Goal: Task Accomplishment & Management: Use online tool/utility

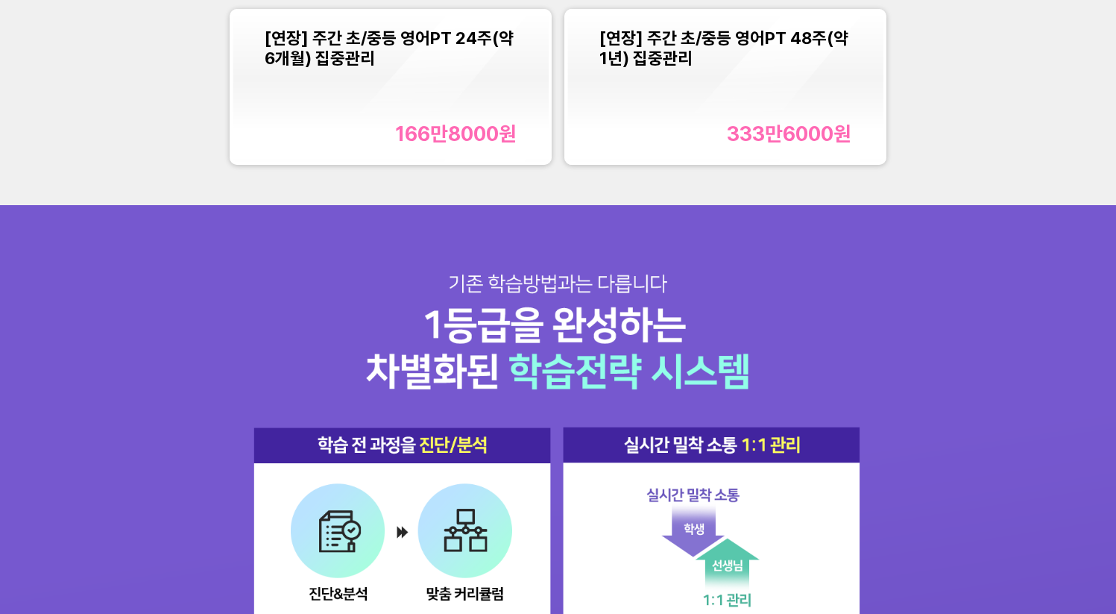
scroll to position [1524, 0]
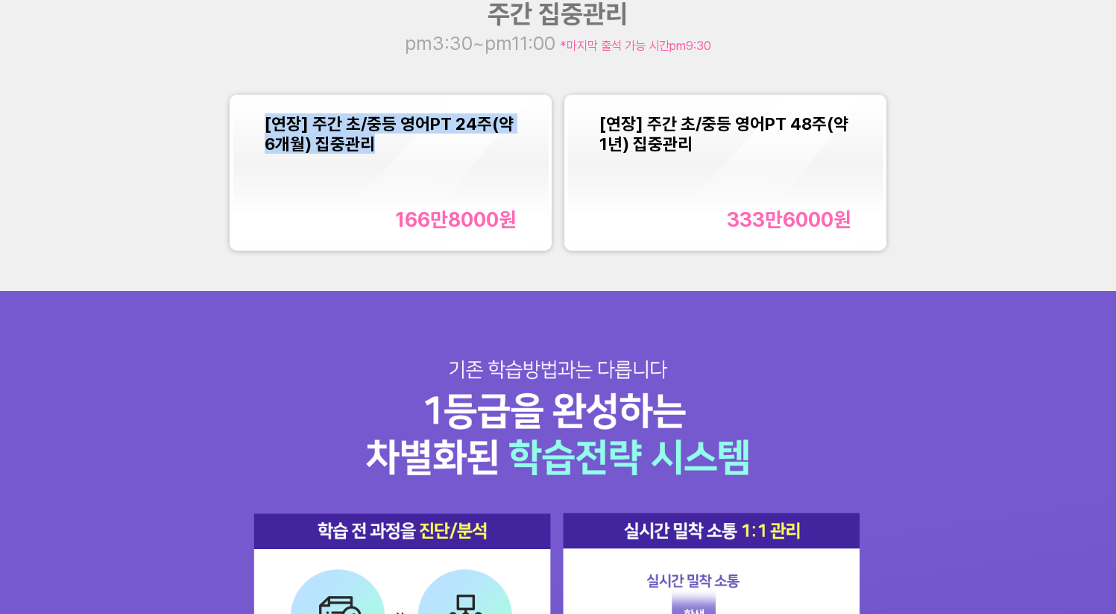
copy span "[연장] 주간 초/중등 영어PT 24주(약 6개월) 집중관리"
drag, startPoint x: 266, startPoint y: 127, endPoint x: 413, endPoint y: 148, distance: 149.1
click at [413, 148] on div "[연장] 주간 초/중등 영어PT 24주(약 6개월) 집중관리 166만8000 원" at bounding box center [390, 173] width 315 height 150
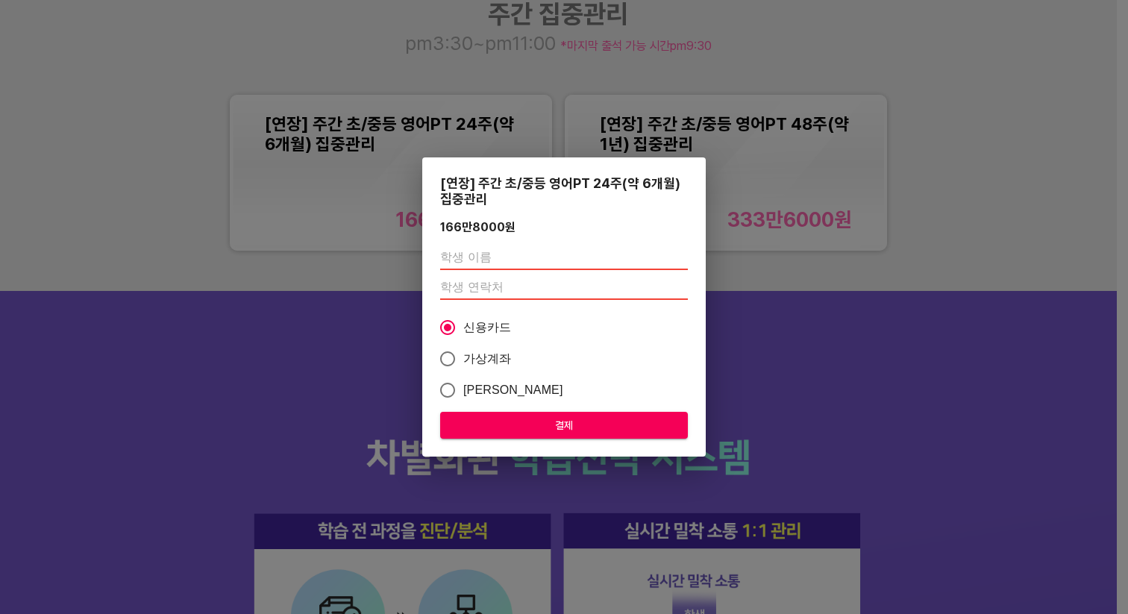
click at [416, 68] on div "[연장] 주간 초/중등 영어PT 24주(약 6개월) 집중관리 166만8000 원 신용카드 가상계좌 카카오페이 결제" at bounding box center [564, 307] width 1128 height 614
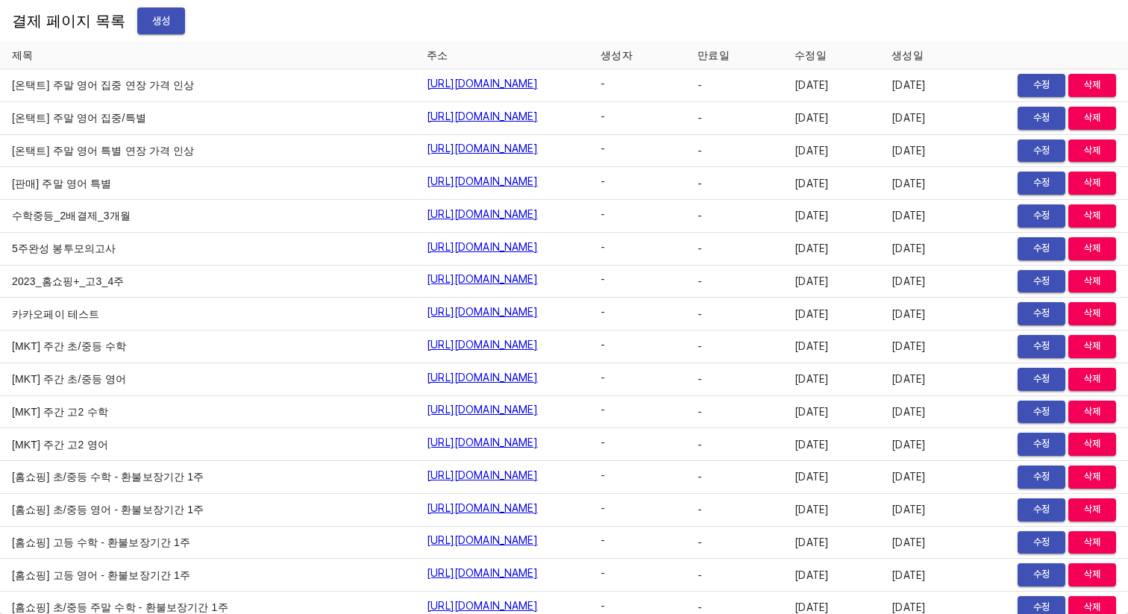
click at [156, 40] on div "결제 페이지 목록 생성" at bounding box center [564, 21] width 1128 height 42
click at [154, 28] on span "생성" at bounding box center [161, 21] width 24 height 19
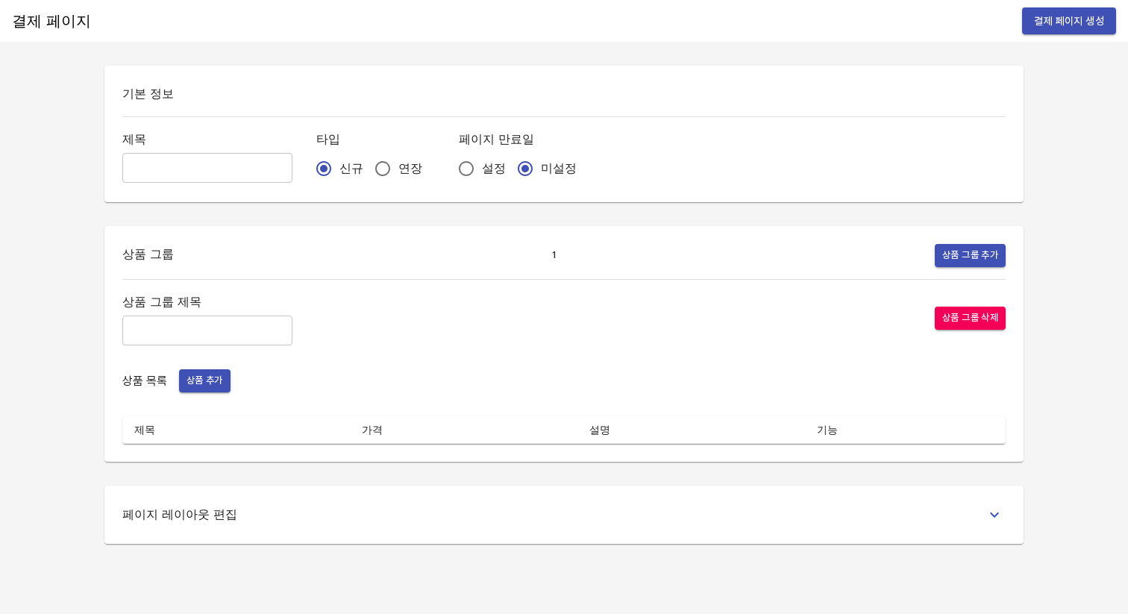
click at [141, 158] on input "text" at bounding box center [207, 168] width 170 height 30
type input "0922_안태연_영어"
click at [336, 179] on div "신규 연장" at bounding box center [375, 168] width 119 height 31
click at [367, 175] on input "연장" at bounding box center [382, 168] width 31 height 31
radio input "true"
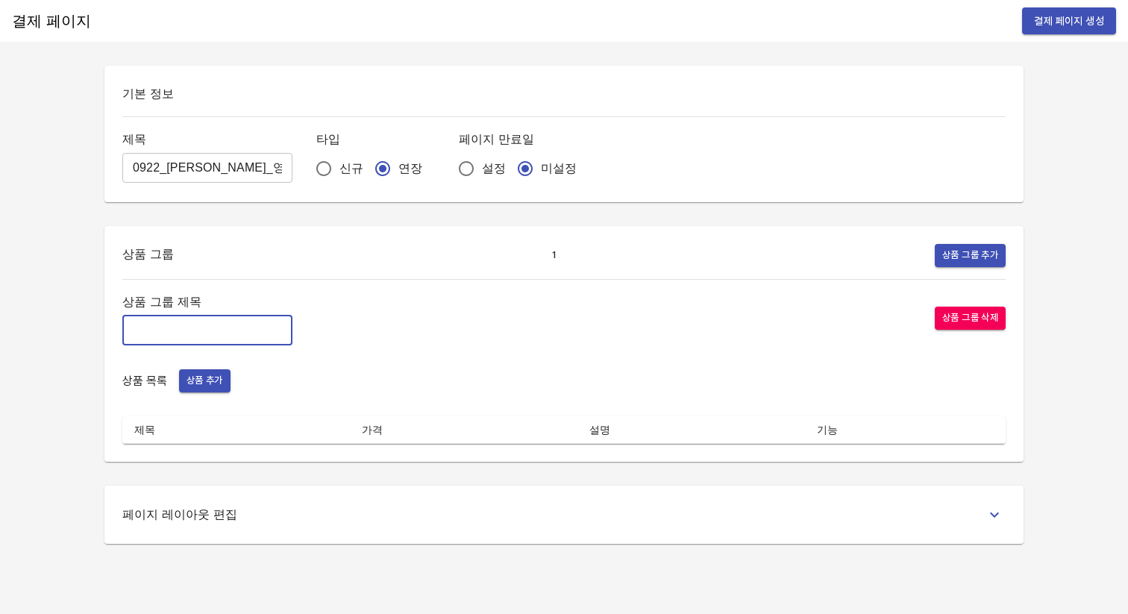
click at [232, 325] on input "text" at bounding box center [207, 330] width 170 height 30
type input "주간 집중관리"
click at [217, 367] on div "상품 그룹 제목 주간 집중관리 ​ 상품 그룹 삭제 상품 목록 상품 추가 제목 가격 설명 기능" at bounding box center [563, 368] width 883 height 152
click at [219, 379] on span "상품 추가" at bounding box center [204, 380] width 37 height 17
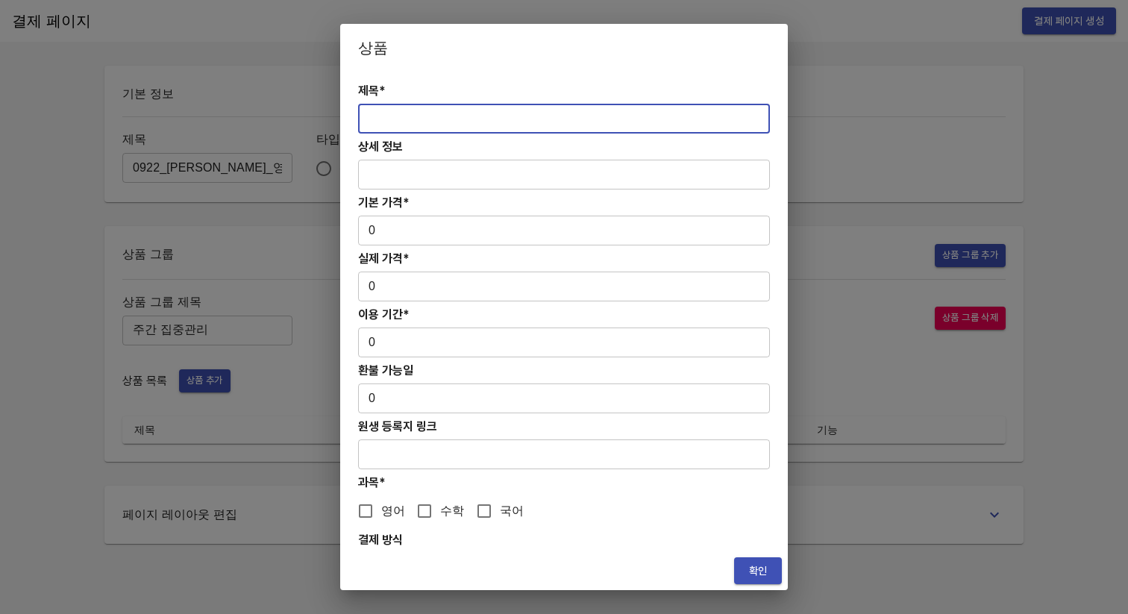
click at [442, 115] on input "text" at bounding box center [564, 119] width 412 height 30
paste input "[분할결제1][연장] 주간 초/중등 영어PT 12주(약 3개월) 집중관리"
type input "[분할결제1][연장] 주간 초/중등 영어PT 12주(약 3개월) 집중관리"
click at [394, 228] on input "0" at bounding box center [564, 231] width 412 height 30
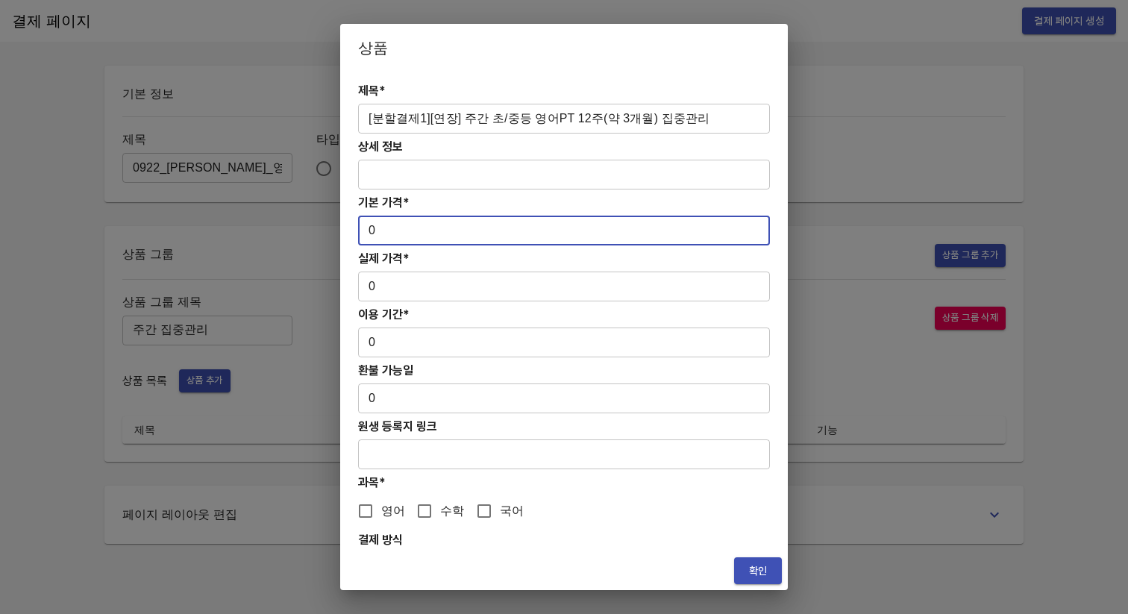
drag, startPoint x: 386, startPoint y: 229, endPoint x: 362, endPoint y: 228, distance: 23.1
click at [362, 228] on input "0" at bounding box center [564, 231] width 412 height 30
paste input "1123"
paste input "83400"
type input "834000"
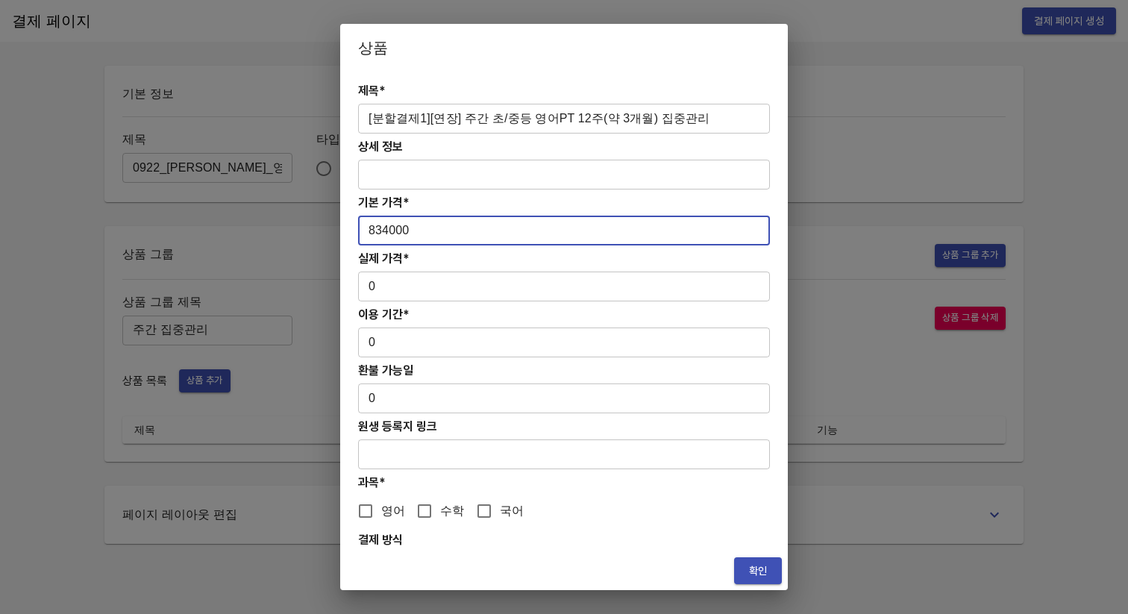
click at [450, 254] on h4 "실제 가격*" at bounding box center [564, 258] width 412 height 14
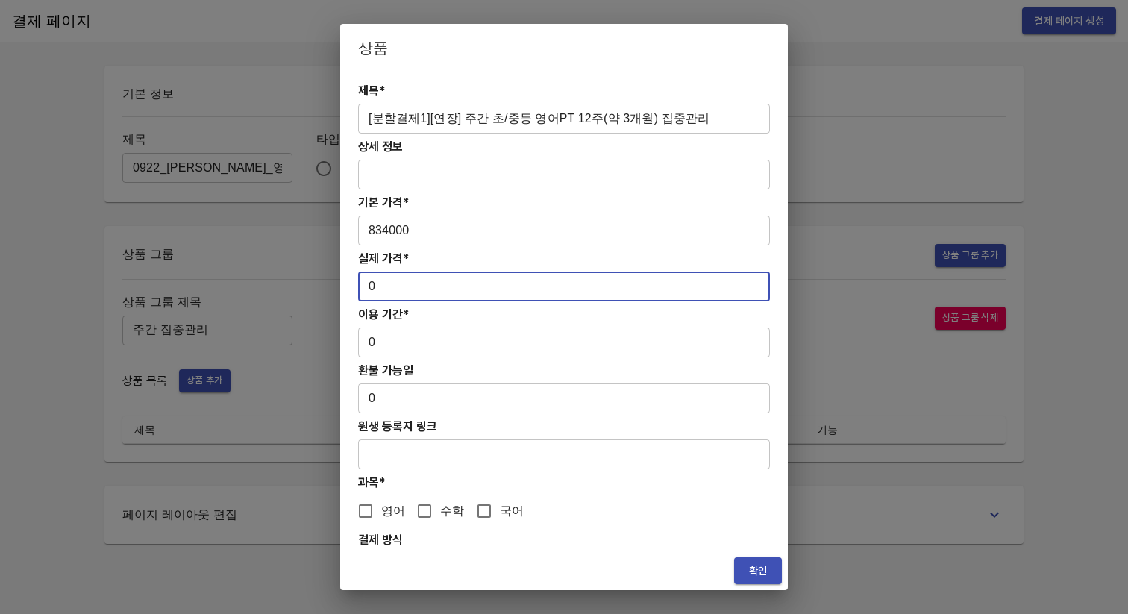
drag, startPoint x: 414, startPoint y: 299, endPoint x: 345, endPoint y: 280, distance: 71.1
click at [345, 280] on div "제목* [분할결제1][연장] 주간 초/중등 영어PT 12주(약 3개월) 집중관리 ​ 상세 정보 ​ 기본 가격* 834000 ​ 실제 가격* 0…" at bounding box center [563, 312] width 447 height 480
paste input "83400"
type input "834000"
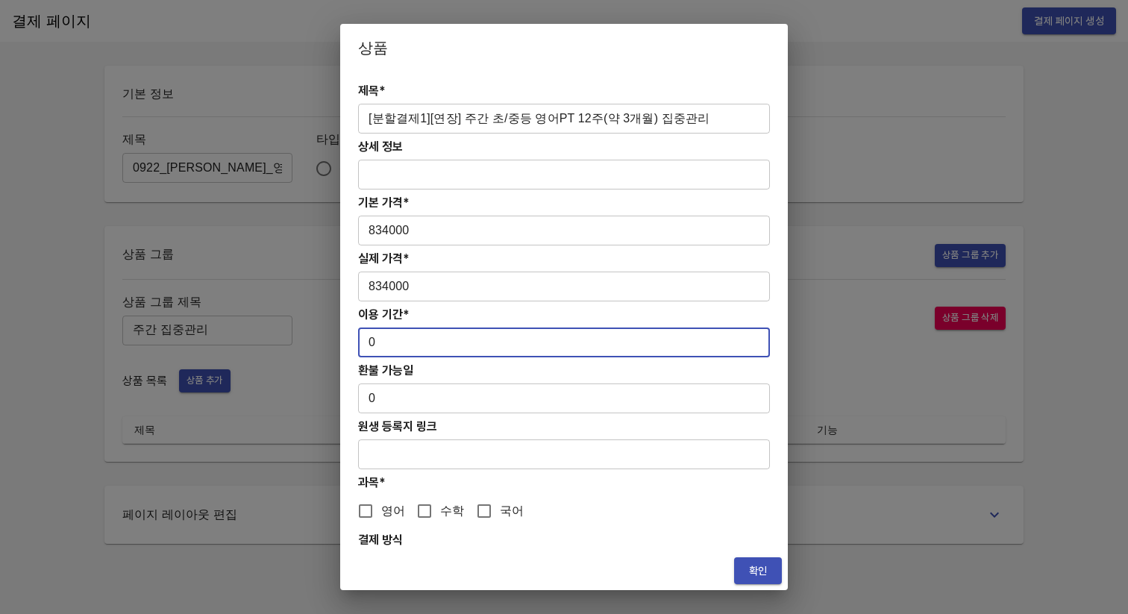
drag, startPoint x: 377, startPoint y: 338, endPoint x: 352, endPoint y: 343, distance: 25.9
click at [352, 343] on div "제목* [분할결제1][연장] 주간 초/중등 영어PT 12주(약 3개월) 집중관리 ​ 상세 정보 ​ 기본 가격* 834000 ​ 실제 가격* 8…" at bounding box center [563, 312] width 447 height 480
type input "84"
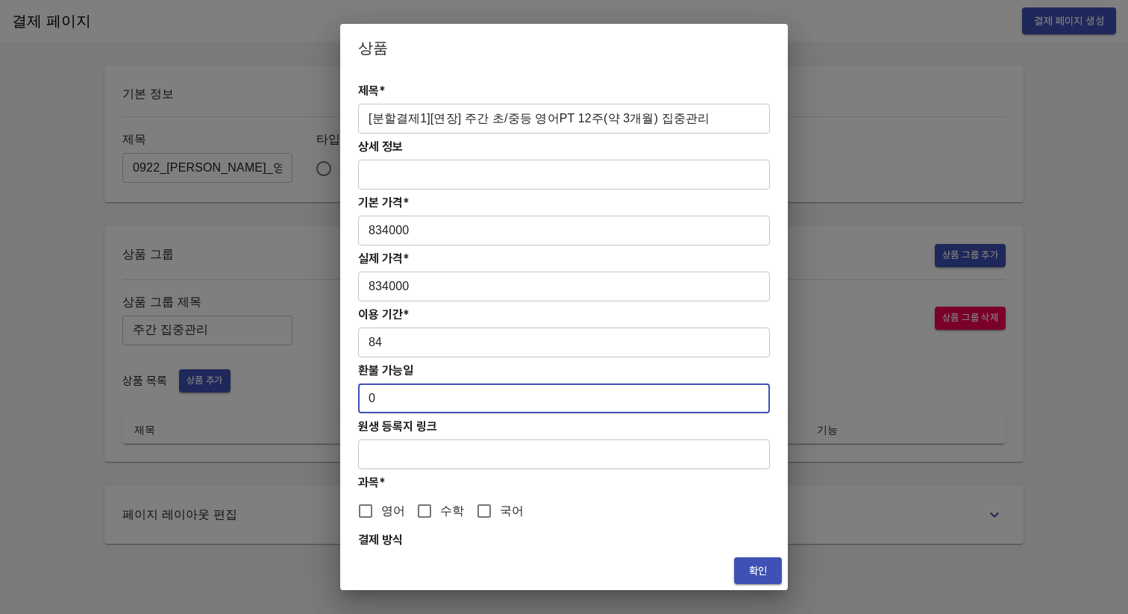
click at [388, 403] on input "0" at bounding box center [564, 398] width 412 height 30
drag, startPoint x: 388, startPoint y: 403, endPoint x: 365, endPoint y: 402, distance: 23.2
click at [365, 403] on input "0" at bounding box center [564, 398] width 412 height 30
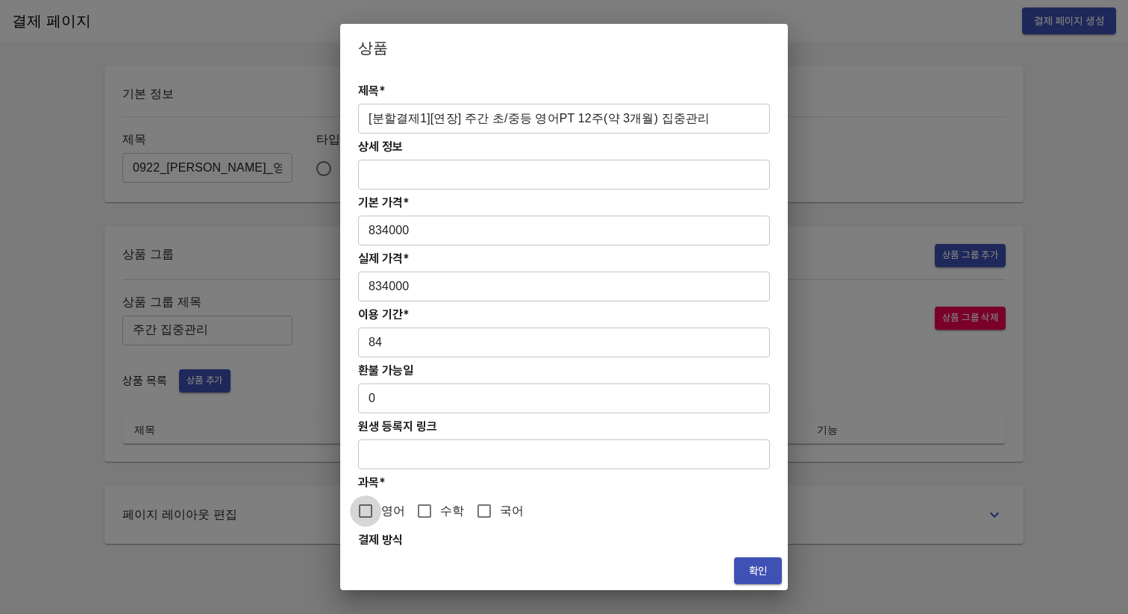
click at [367, 515] on input "영어" at bounding box center [365, 510] width 31 height 31
checkbox input "true"
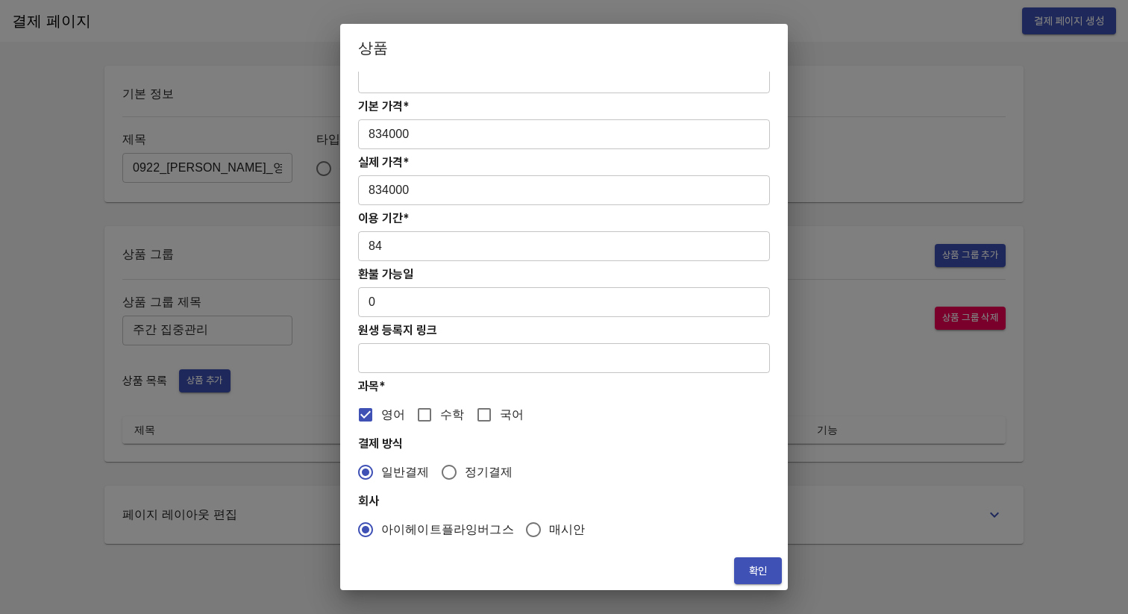
click at [764, 570] on span "확인" at bounding box center [758, 571] width 24 height 19
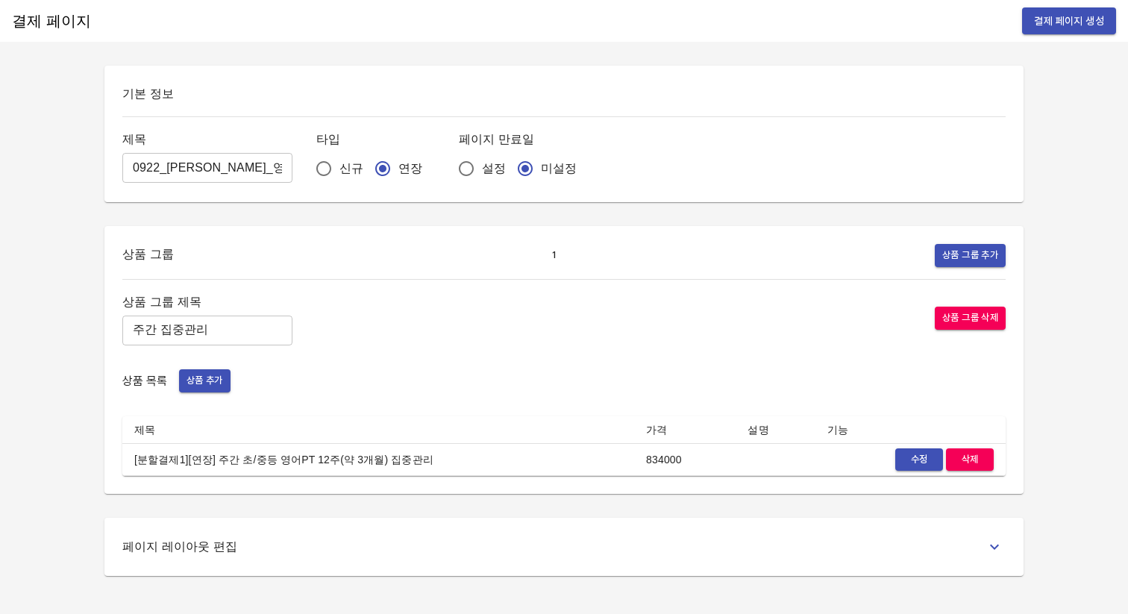
click at [175, 374] on div "상품 목록 상품 추가" at bounding box center [563, 380] width 883 height 23
click at [184, 377] on button "상품 추가" at bounding box center [204, 380] width 51 height 23
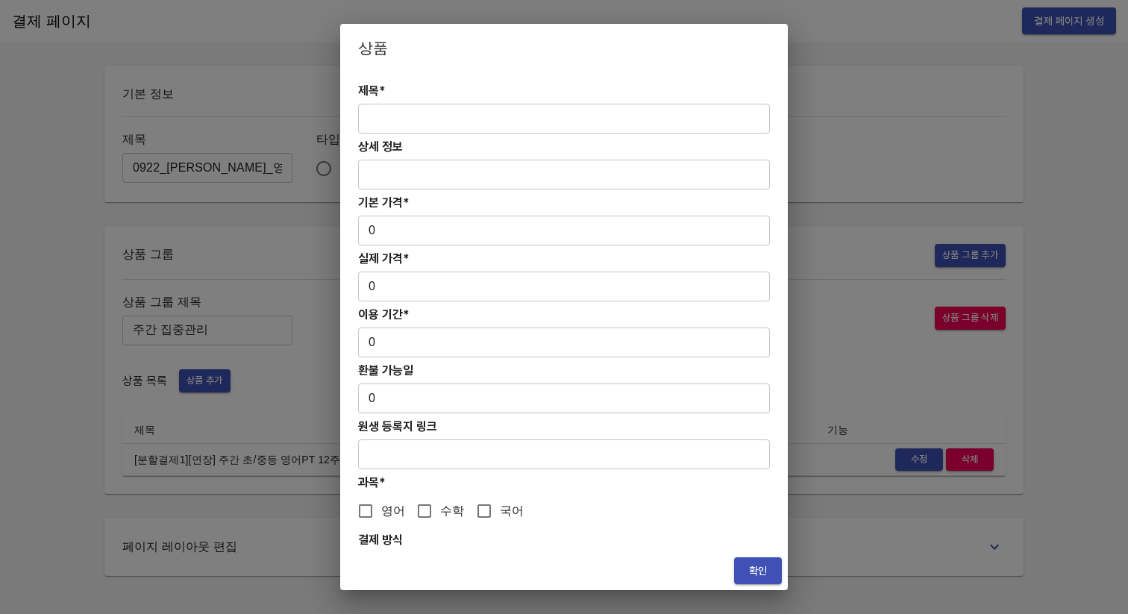
drag, startPoint x: 433, startPoint y: 137, endPoint x: 444, endPoint y: 126, distance: 15.8
click at [436, 134] on div "제목* ​ 상세 정보 ​ 기본 가격* 0 ​ 실제 가격* 0 ​ 이용 기간* 0 ​ 환불 가능일 0 ​ 원생 등록지 링크 ​ 과목* 영어 수학…" at bounding box center [563, 312] width 447 height 480
click at [458, 114] on input "text" at bounding box center [564, 119] width 412 height 30
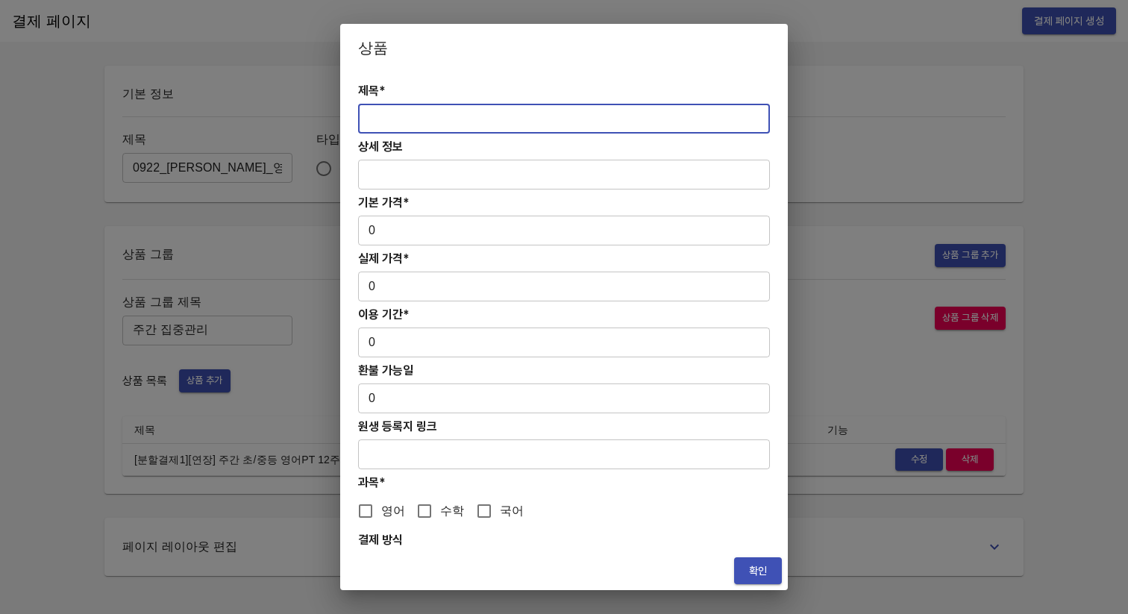
paste input "[분할결제2][연장] 주간 초/중등 영어PT 12주(약 3개월) 집중관리"
type input "[분할결제2][연장] 주간 초/중등 영어PT 12주(약 3개월) 집중관리"
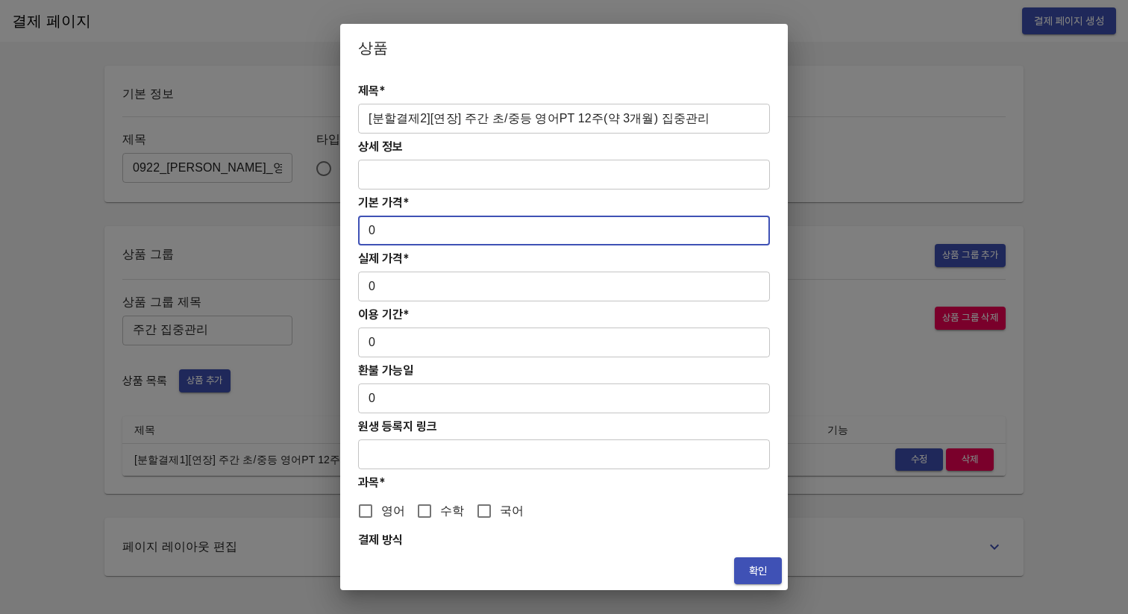
drag, startPoint x: 395, startPoint y: 222, endPoint x: 395, endPoint y: 236, distance: 14.2
click at [395, 236] on input "0" at bounding box center [564, 231] width 412 height 30
drag, startPoint x: 387, startPoint y: 242, endPoint x: 352, endPoint y: 234, distance: 35.8
click at [351, 234] on div "제목* [분할결제2][연장] 주간 초/중등 영어PT 12주(약 3개월) 집중관리 ​ 상세 정보 ​ 기본 가격* 0 ​ 실제 가격* 0 ​ 이용…" at bounding box center [563, 312] width 447 height 480
paste input "83400"
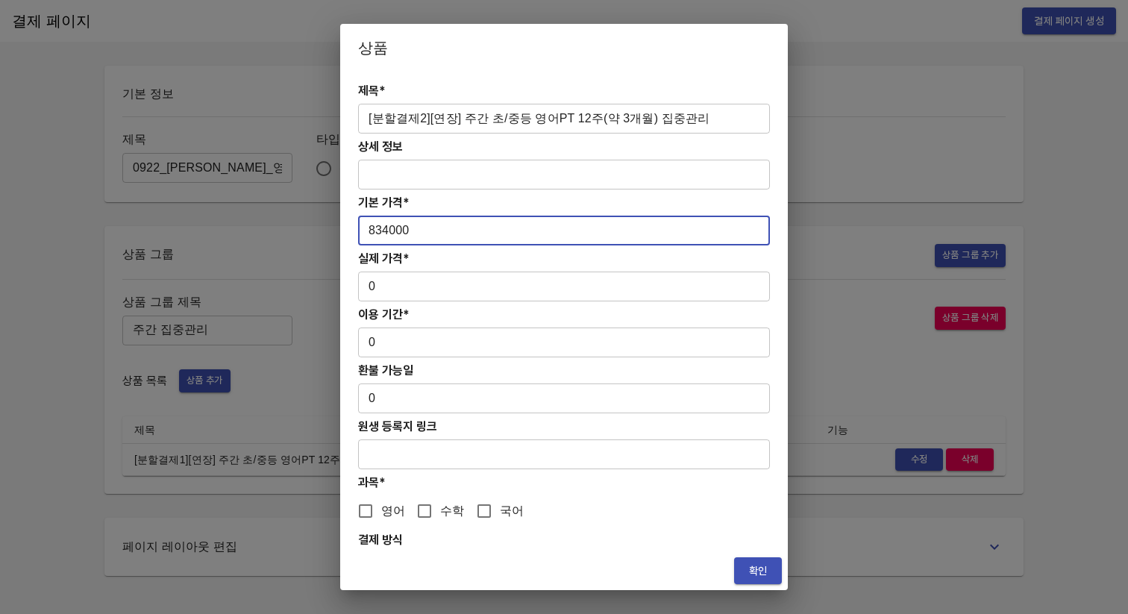
type input "834000"
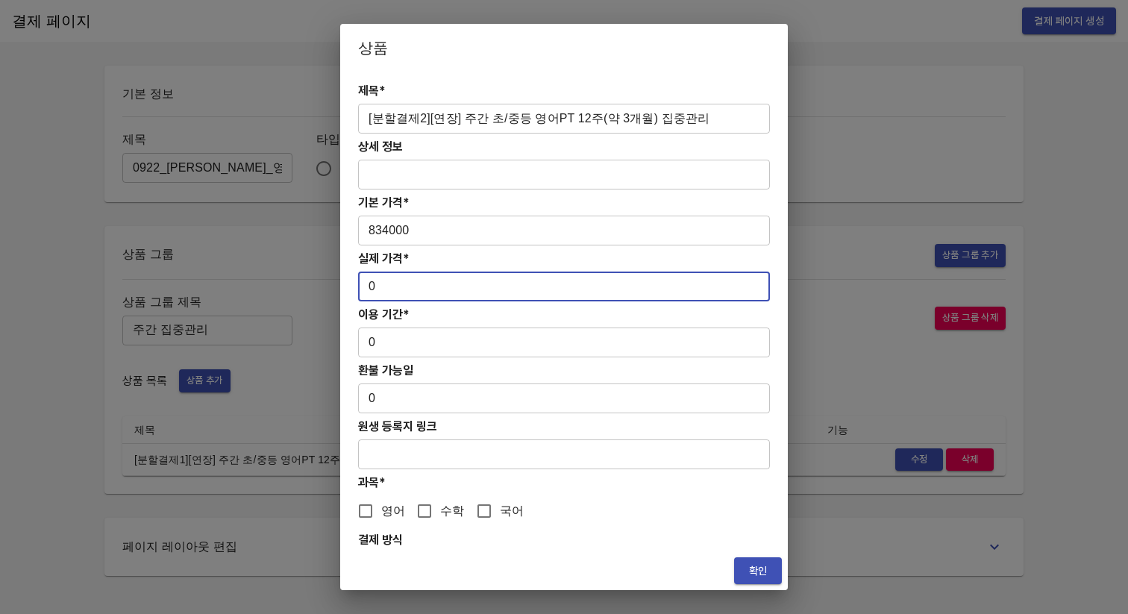
drag, startPoint x: 380, startPoint y: 284, endPoint x: 360, endPoint y: 286, distance: 19.5
click at [360, 286] on input "0" at bounding box center [564, 286] width 412 height 30
paste input "83400"
type input "834000"
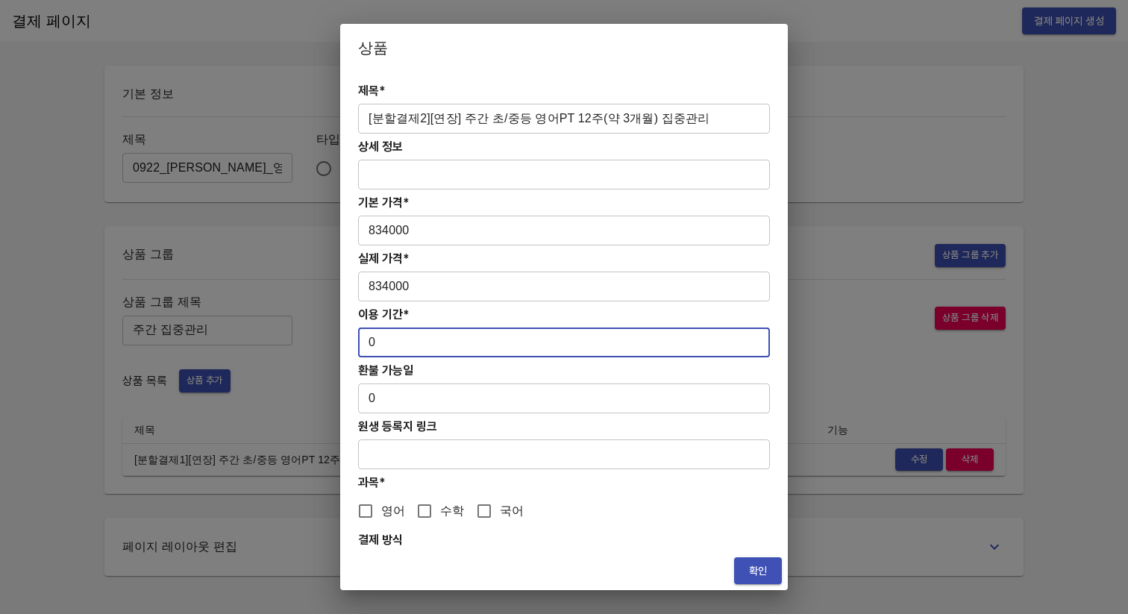
drag, startPoint x: 386, startPoint y: 340, endPoint x: 350, endPoint y: 342, distance: 35.9
click at [350, 342] on div "제목* [분할결제2][연장] 주간 초/중등 영어PT 12주(약 3개월) 집중관리 ​ 상세 정보 ​ 기본 가격* 834000 ​ 실제 가격* 8…" at bounding box center [563, 312] width 447 height 480
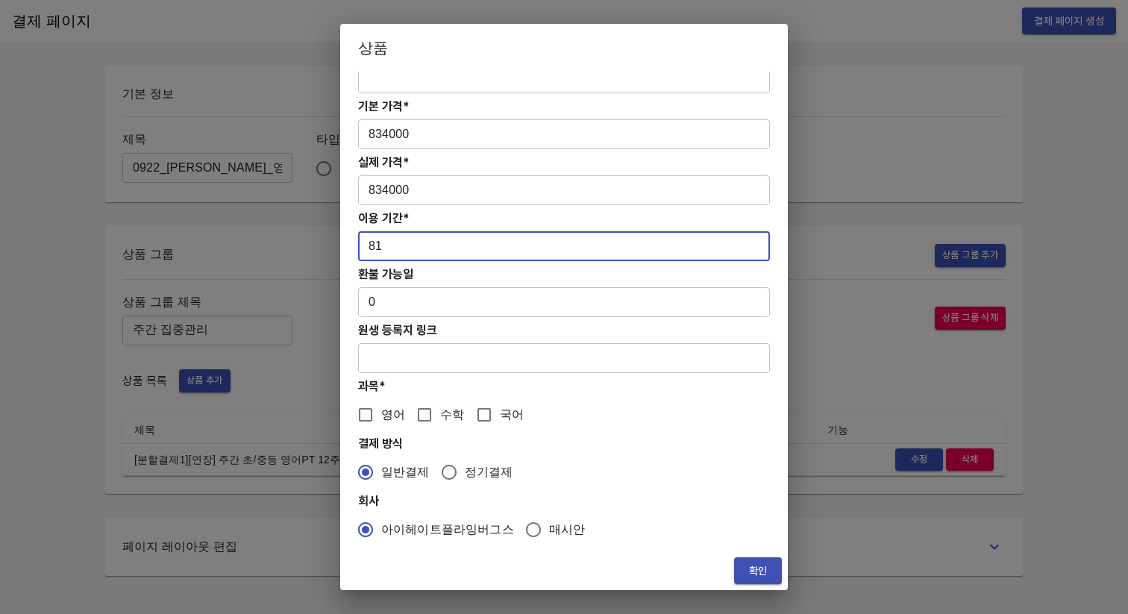
type input "81"
click at [367, 411] on input "영어" at bounding box center [365, 414] width 31 height 31
checkbox input "true"
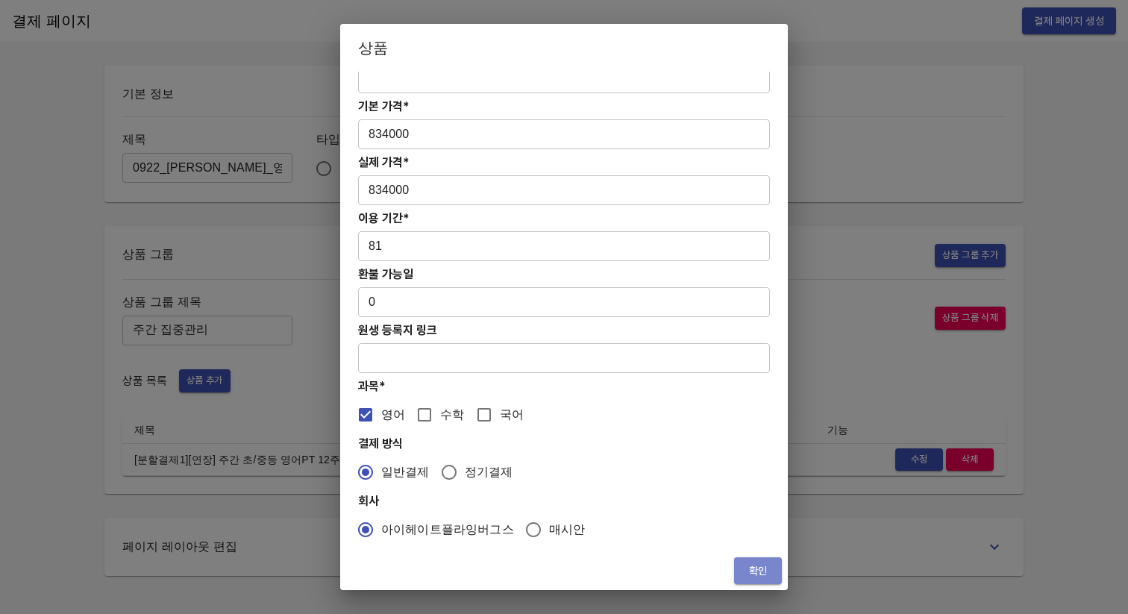
click at [749, 574] on span "확인" at bounding box center [758, 571] width 24 height 19
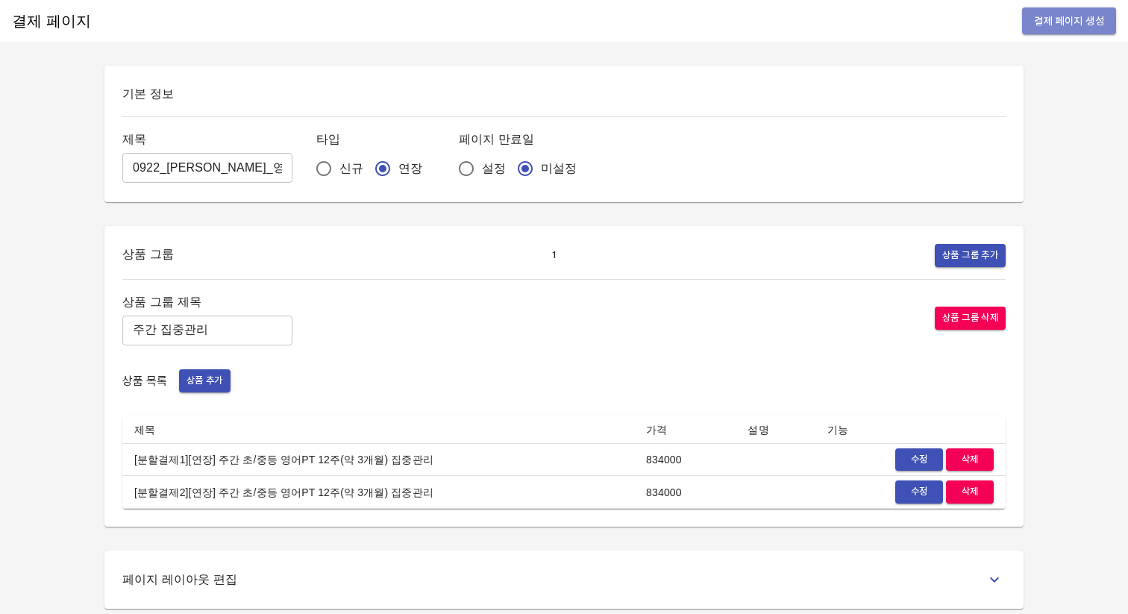
click at [1065, 17] on span "결제 페이지 생성" at bounding box center [1069, 21] width 70 height 19
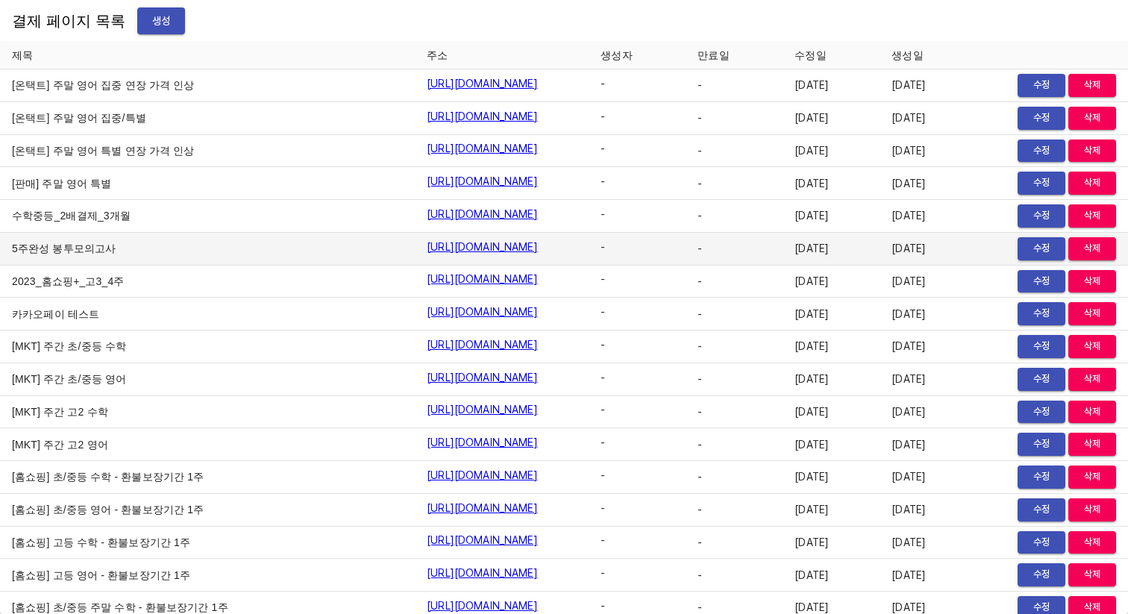
click at [95, 257] on td "5주완성 봉투모의고사" at bounding box center [207, 249] width 415 height 33
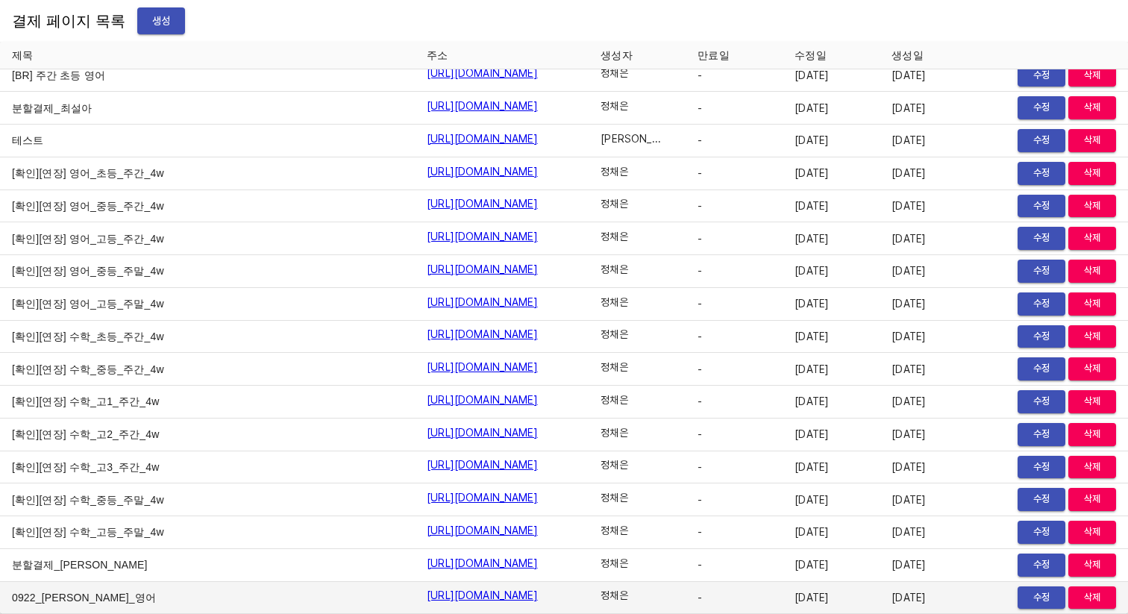
click at [427, 597] on link "https://payment.mildang.kr/t8RYXVu1SbgwAtizeZDF0" at bounding box center [482, 595] width 111 height 15
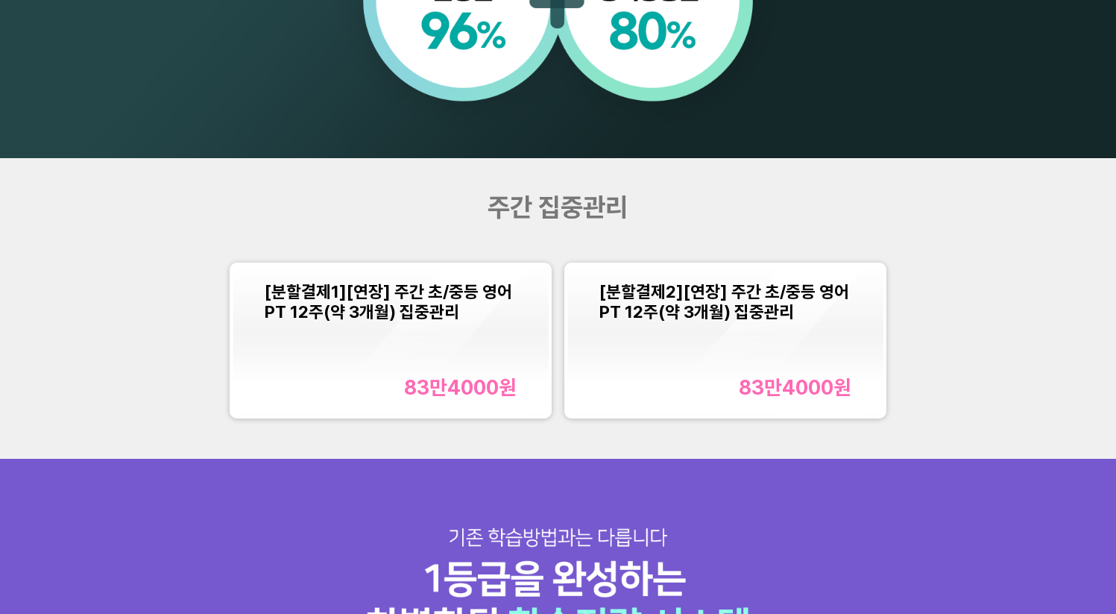
scroll to position [1361, 0]
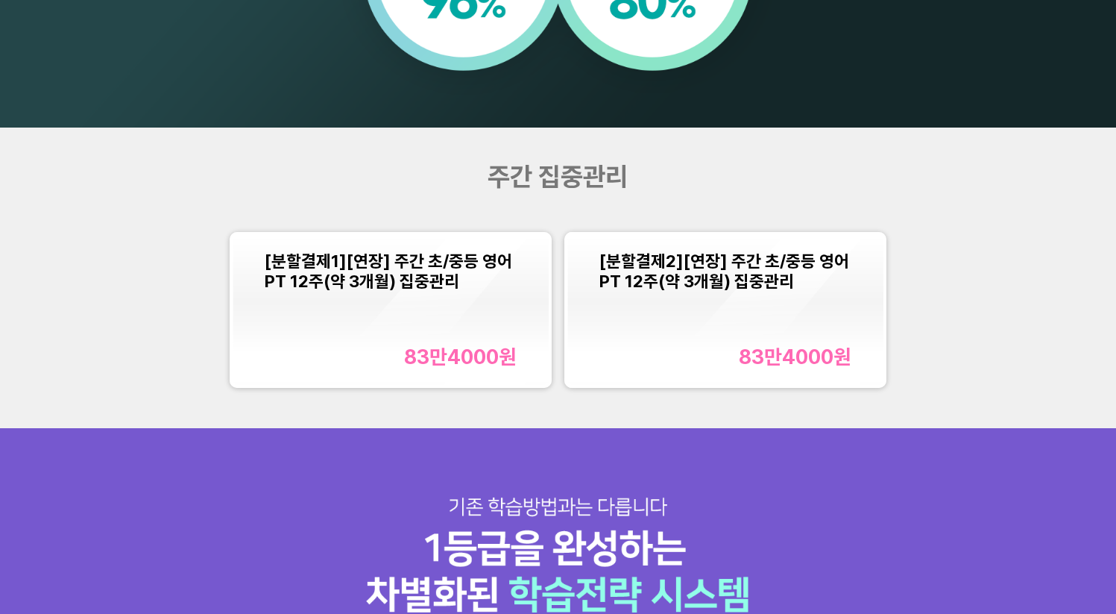
click at [368, 183] on div "주간 집중관리" at bounding box center [558, 176] width 447 height 31
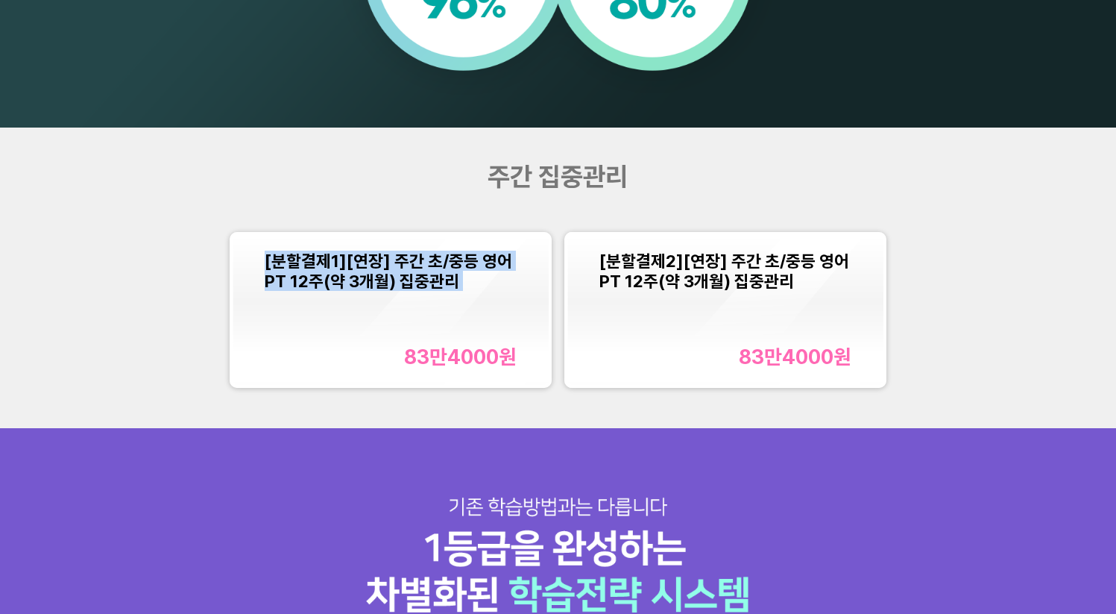
drag, startPoint x: 260, startPoint y: 263, endPoint x: 188, endPoint y: 335, distance: 102.3
click at [188, 336] on div "주간 집중관리 [분할결제1][연장] 주간 초/중등 영어PT 12주(약 3개월) 집중관리 83만4000 원 [분할결제2][연장] 주간 초/중등 …" at bounding box center [558, 278] width 1116 height 301
click at [188, 335] on div "주간 집중관리 [분할결제1][연장] 주간 초/중등 영어PT 12주(약 3개월) 집중관리 83만4000 원 [분할결제2][연장] 주간 초/중등 …" at bounding box center [558, 278] width 1116 height 301
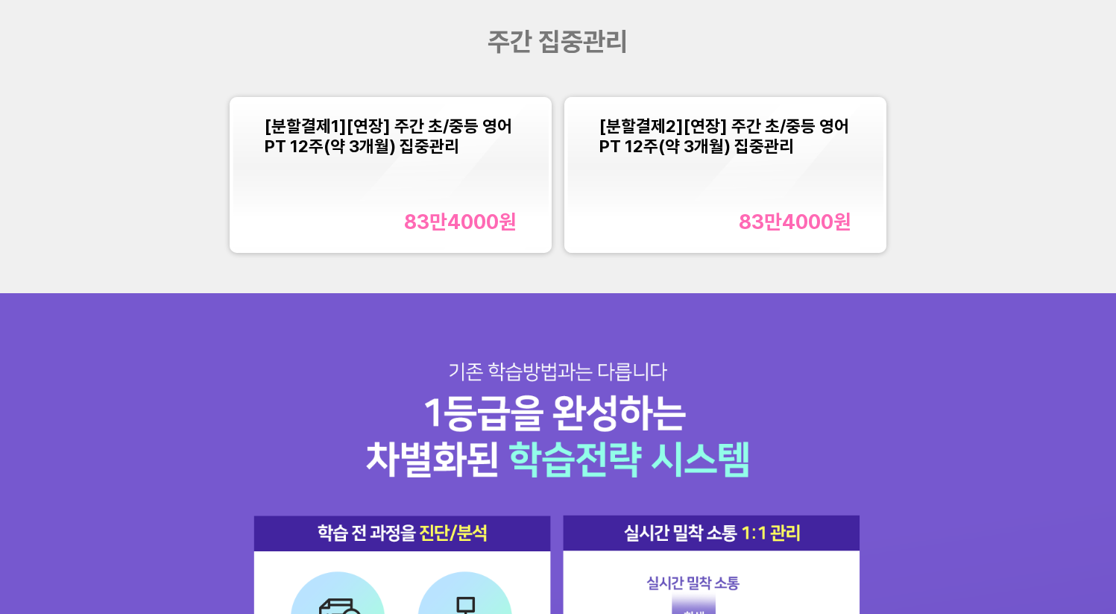
scroll to position [1495, 0]
